Goal: Entertainment & Leisure: Consume media (video, audio)

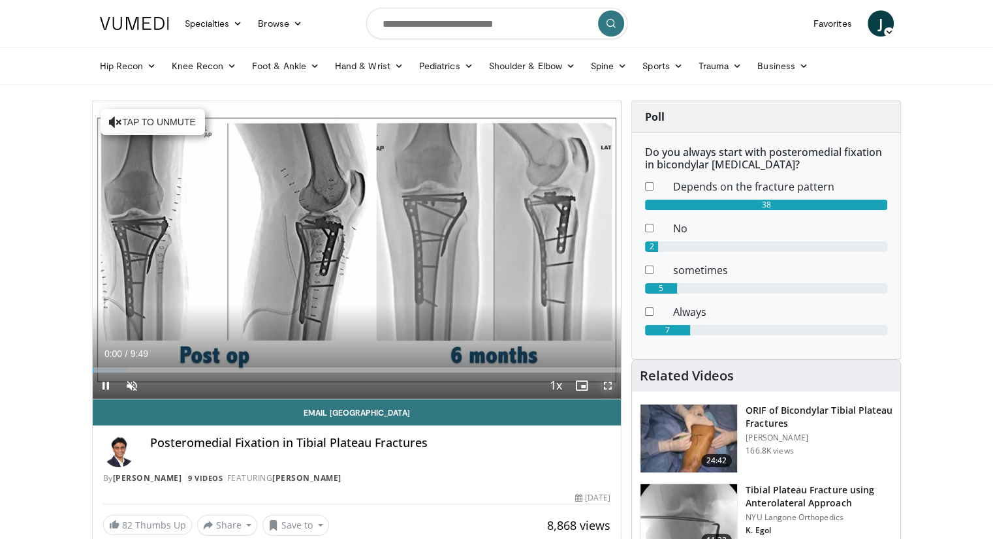
click at [609, 385] on span "Video Player" at bounding box center [608, 386] width 26 height 26
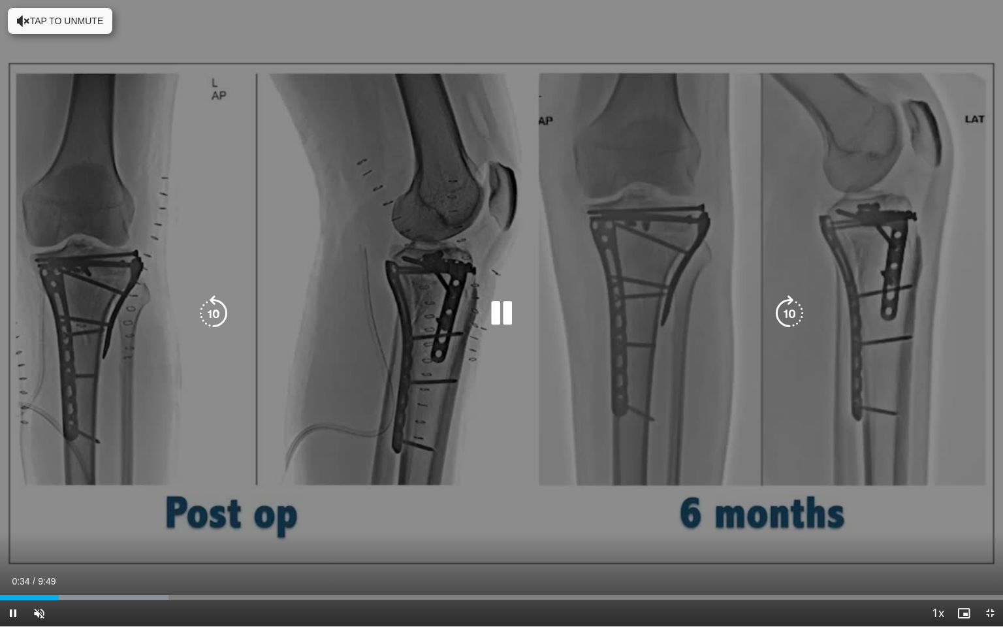
click at [558, 225] on div "10 seconds Tap to unmute" at bounding box center [501, 313] width 1003 height 626
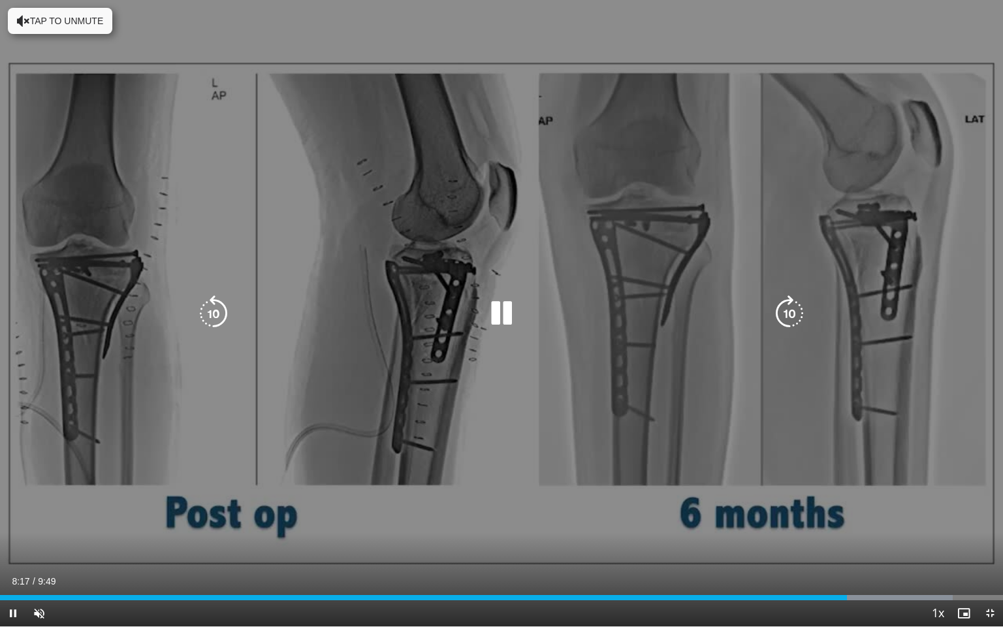
click at [510, 319] on icon "Video Player" at bounding box center [501, 313] width 37 height 37
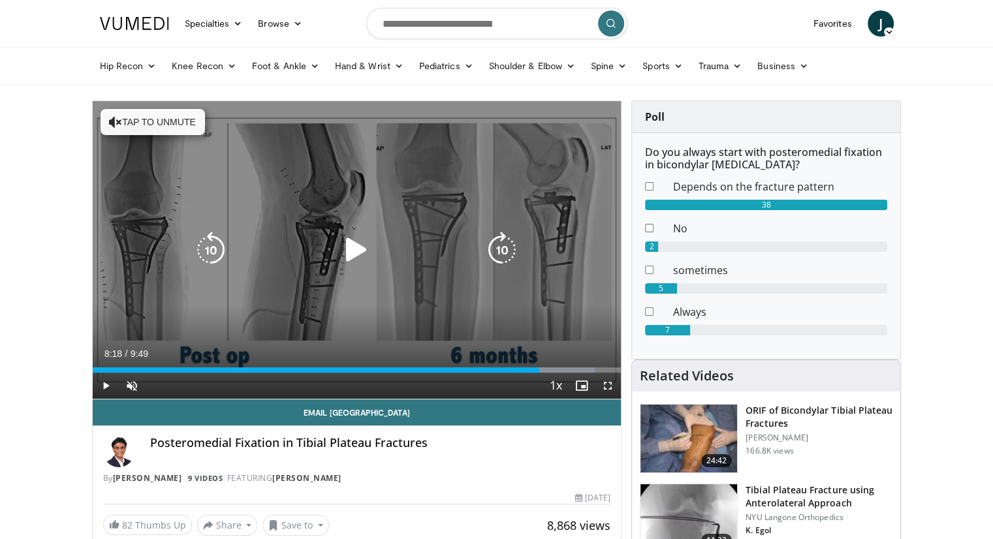
click at [356, 246] on icon "Video Player" at bounding box center [356, 250] width 37 height 37
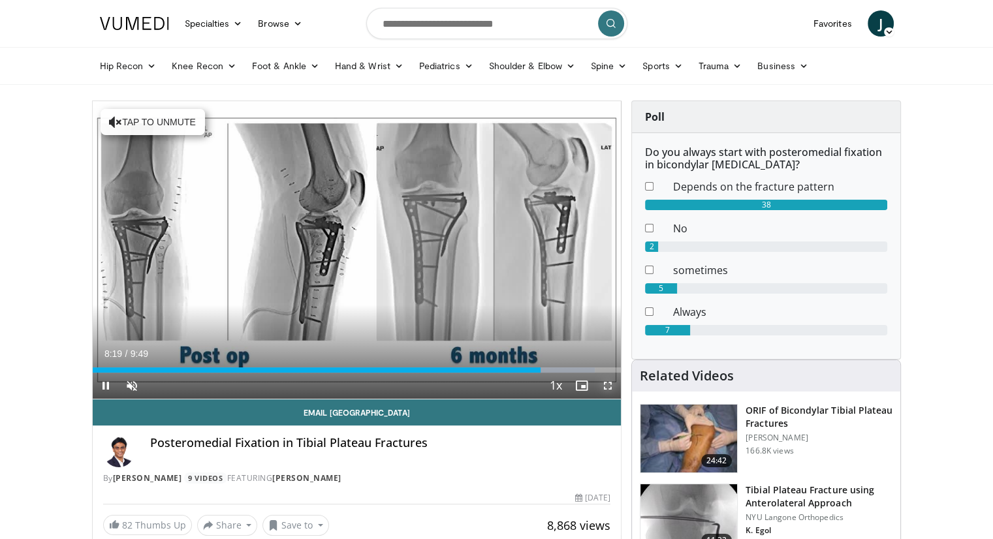
click at [615, 390] on span "Video Player" at bounding box center [608, 386] width 26 height 26
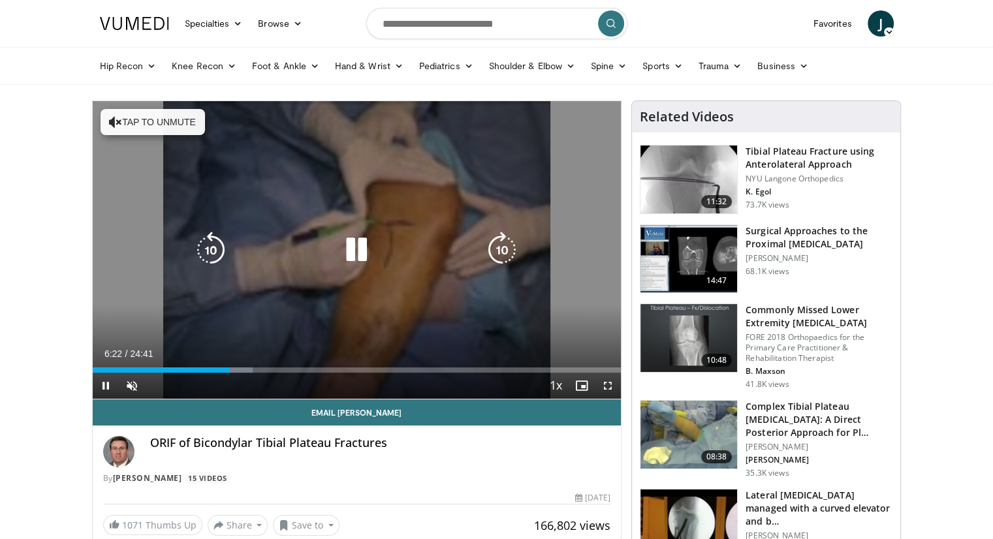
click at [360, 248] on icon "Video Player" at bounding box center [356, 250] width 37 height 37
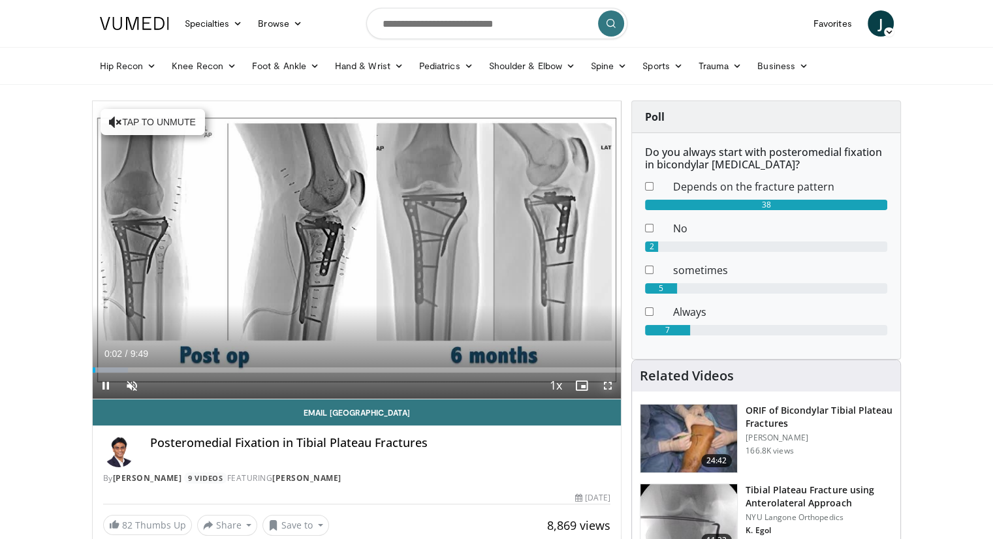
click at [603, 385] on span "Video Player" at bounding box center [608, 386] width 26 height 26
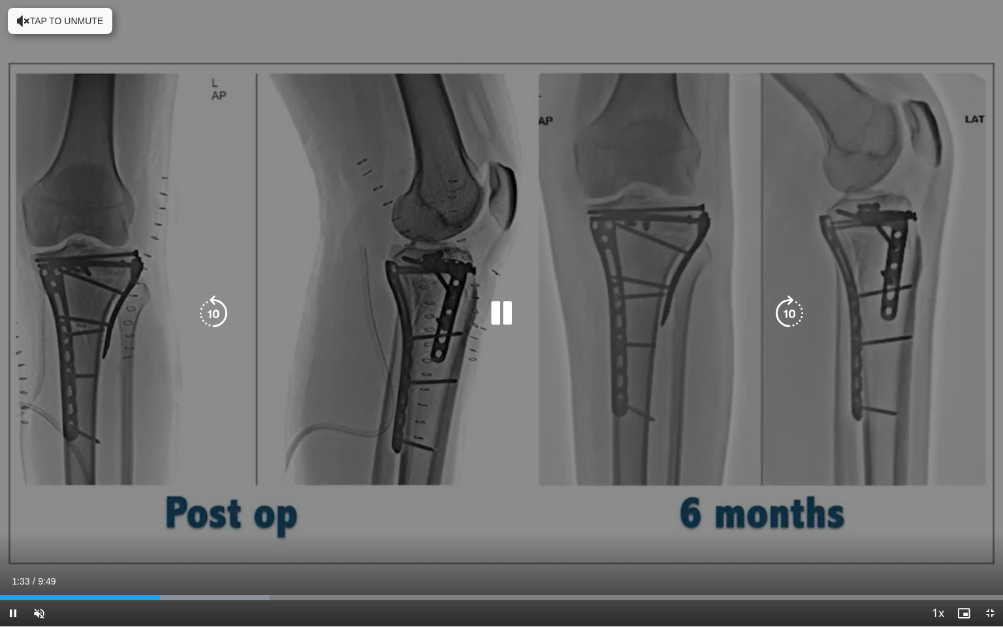
click at [502, 313] on icon "Video Player" at bounding box center [501, 313] width 37 height 37
click at [34, 13] on button "Tap to unmute" at bounding box center [60, 21] width 104 height 26
click at [500, 308] on icon "Video Player" at bounding box center [501, 313] width 37 height 37
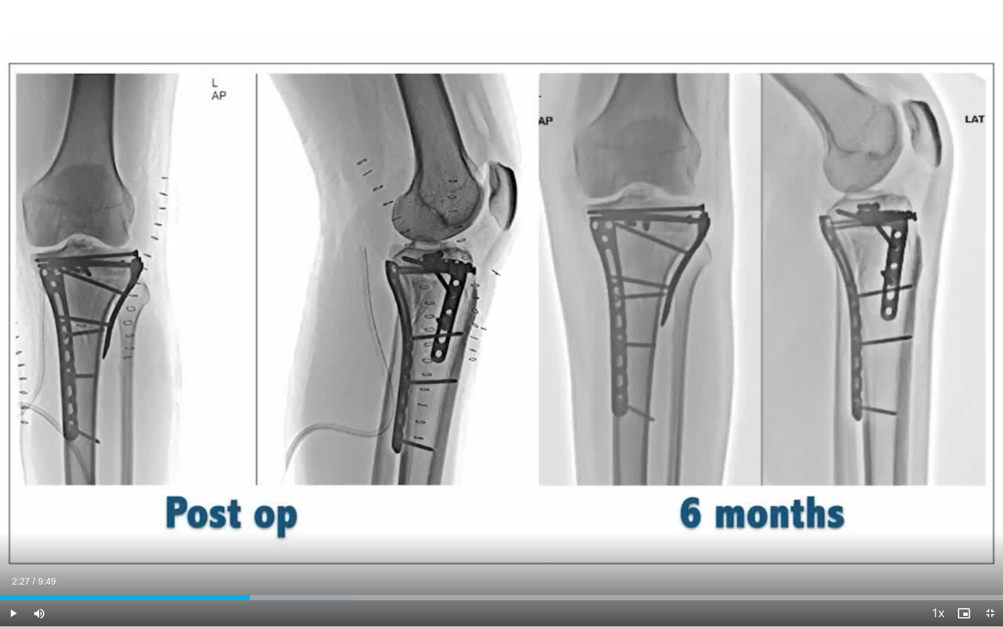
click at [500, 308] on div "10 seconds Tap to unmute" at bounding box center [501, 313] width 1003 height 626
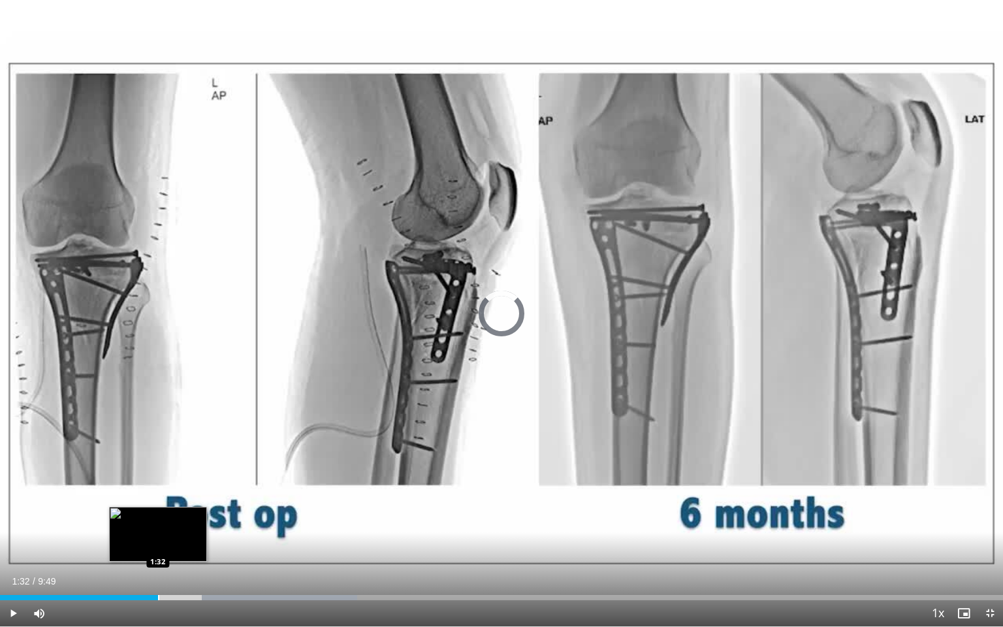
click at [158, 539] on div "Progress Bar" at bounding box center [158, 597] width 1 height 5
click at [137, 539] on div "Progress Bar" at bounding box center [137, 597] width 1 height 5
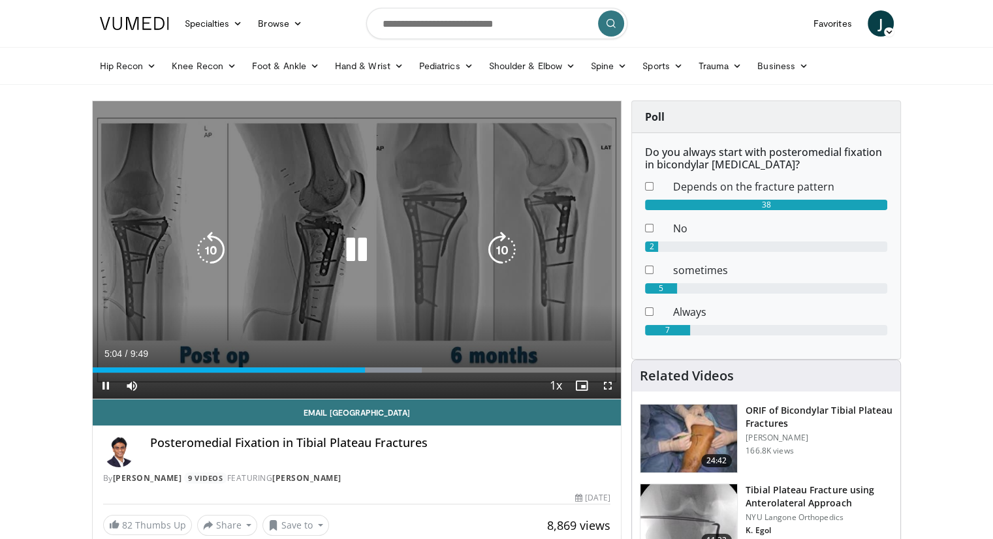
click at [365, 244] on icon "Video Player" at bounding box center [356, 250] width 37 height 37
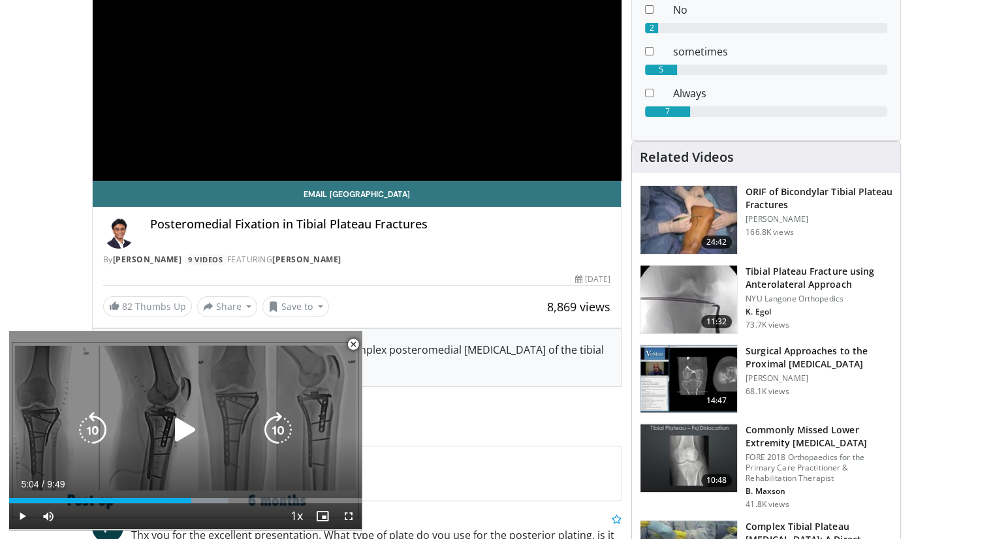
scroll to position [219, 0]
